Goal: Contribute content

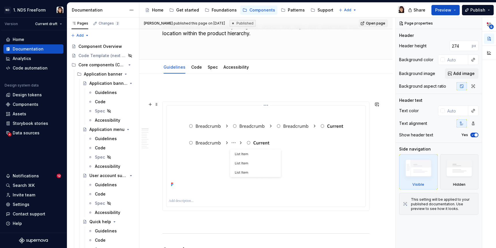
scroll to position [52, 0]
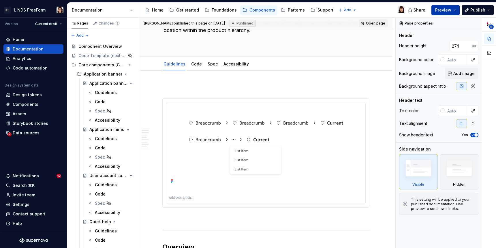
click at [451, 10] on span "Preview" at bounding box center [443, 10] width 16 height 6
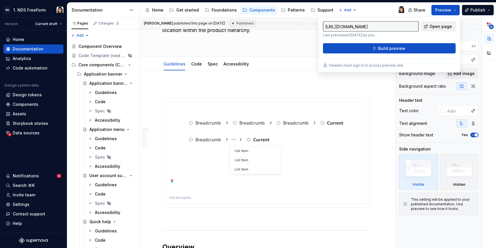
click at [433, 26] on span "Open page" at bounding box center [440, 27] width 22 height 6
click at [231, 133] on img at bounding box center [266, 145] width 182 height 80
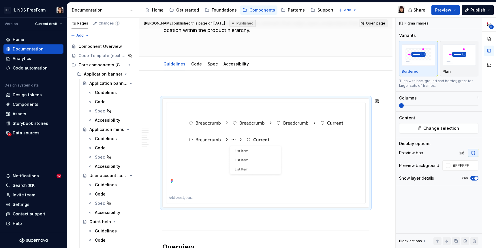
click at [178, 89] on p at bounding box center [265, 87] width 207 height 7
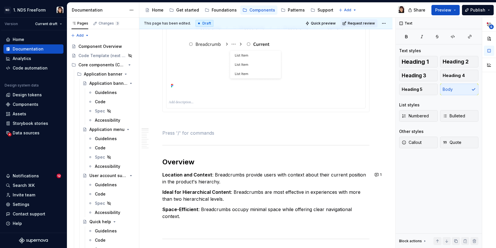
scroll to position [119, 0]
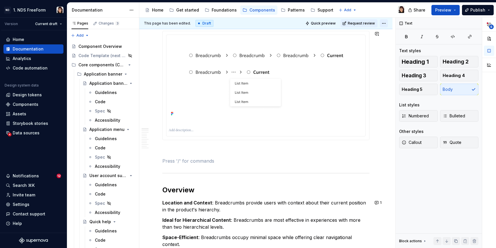
click at [382, 24] on html "ND 1. NDS FreeForm Version Current draft Home Documentation Analytics Code auto…" at bounding box center [248, 124] width 496 height 248
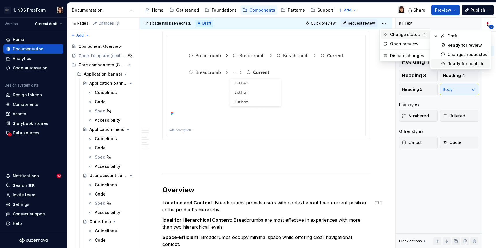
click at [449, 61] on div "Ready for publish" at bounding box center [467, 64] width 40 height 6
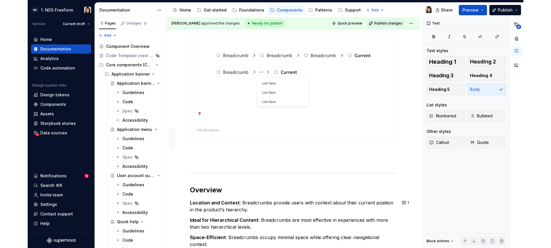
scroll to position [9, 0]
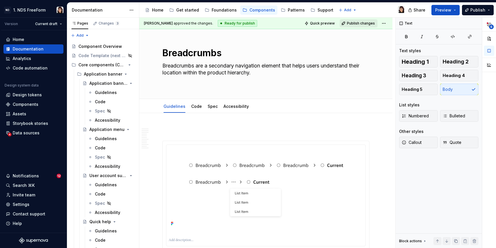
click at [357, 21] on span "Publish changes" at bounding box center [361, 23] width 28 height 5
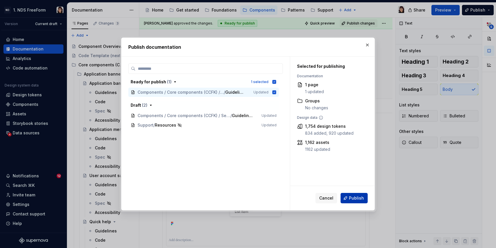
click at [358, 201] on button "Publish" at bounding box center [353, 198] width 27 height 10
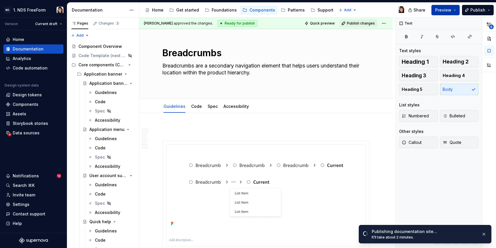
click at [453, 11] on button "Preview" at bounding box center [445, 10] width 28 height 10
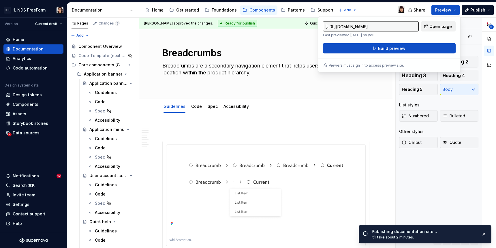
click at [438, 27] on span "Open page" at bounding box center [440, 27] width 22 height 6
click at [488, 12] on button "Publish" at bounding box center [478, 10] width 32 height 10
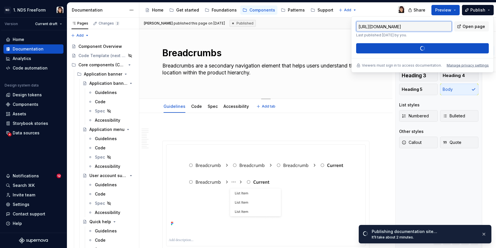
type textarea "*"
type input "[URL][DOMAIN_NAME]"
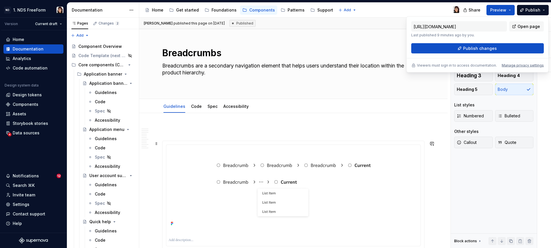
scroll to position [10, 0]
type textarea "*"
